Goal: Find specific page/section: Find specific page/section

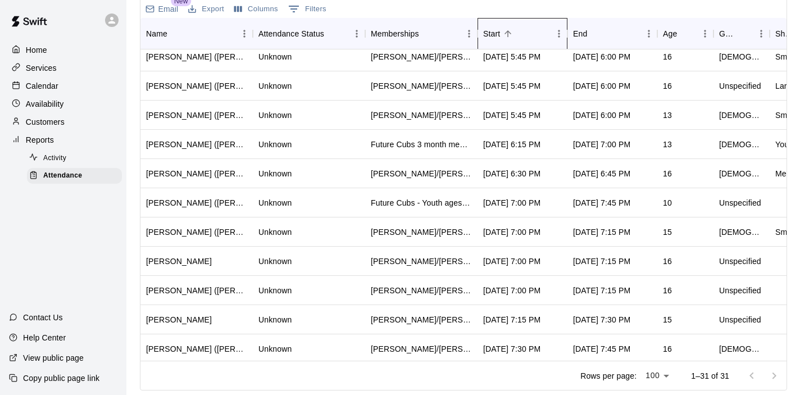
scroll to position [595, 0]
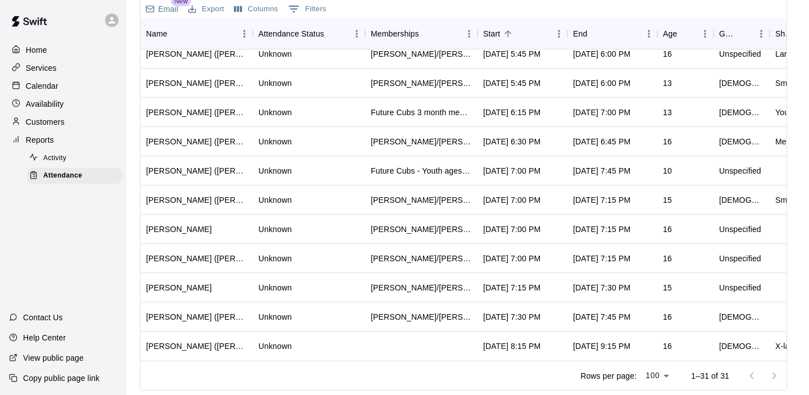
click at [39, 135] on p "Reports" at bounding box center [40, 139] width 28 height 11
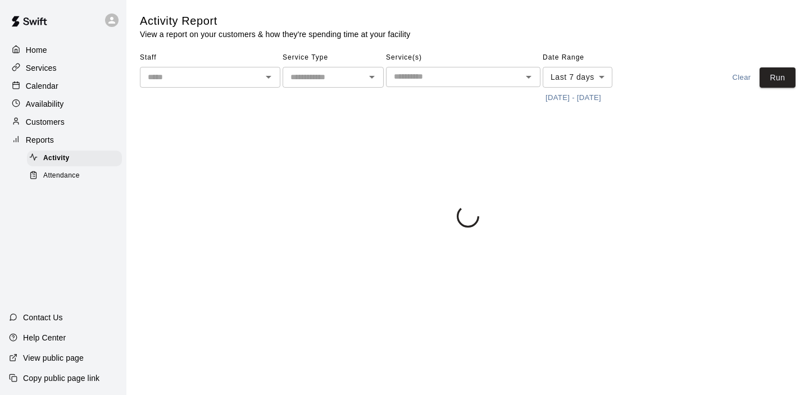
click at [65, 176] on span "Attendance" at bounding box center [61, 175] width 37 height 11
